Goal: Find specific fact: Find contact information

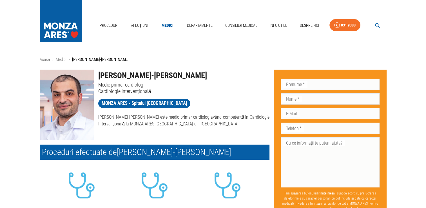
click at [195, 73] on h1 "[PERSON_NAME]-[PERSON_NAME]" at bounding box center [183, 76] width 171 height 12
drag, startPoint x: 197, startPoint y: 74, endPoint x: 167, endPoint y: 73, distance: 29.9
click at [162, 74] on h1 "[PERSON_NAME]-[PERSON_NAME]" at bounding box center [183, 76] width 171 height 12
click at [169, 73] on h1 "[PERSON_NAME]-[PERSON_NAME]" at bounding box center [183, 76] width 171 height 12
drag, startPoint x: 157, startPoint y: 74, endPoint x: 197, endPoint y: 75, distance: 40.0
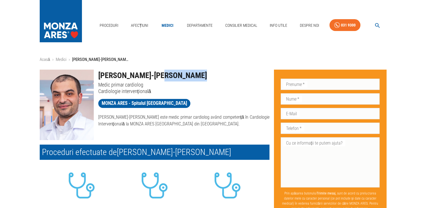
click at [197, 75] on h1 "[PERSON_NAME]-[PERSON_NAME]" at bounding box center [183, 76] width 171 height 12
copy h1 "[PERSON_NAME]"
drag, startPoint x: 192, startPoint y: 74, endPoint x: 110, endPoint y: 78, distance: 82.1
click at [110, 78] on h1 "[PERSON_NAME]-[PERSON_NAME]" at bounding box center [183, 76] width 171 height 12
click at [194, 77] on h1 "[PERSON_NAME]-[PERSON_NAME]" at bounding box center [183, 76] width 171 height 12
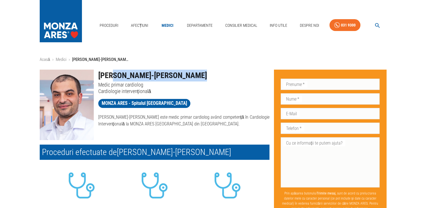
click at [197, 75] on h1 "[PERSON_NAME]-[PERSON_NAME]" at bounding box center [183, 76] width 171 height 12
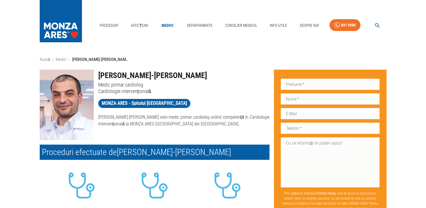
click at [197, 74] on h1 "[PERSON_NAME]-[PERSON_NAME]" at bounding box center [183, 76] width 171 height 12
drag, startPoint x: 169, startPoint y: 75, endPoint x: 201, endPoint y: 75, distance: 32.4
click at [201, 75] on h1 "[PERSON_NAME]-[PERSON_NAME]" at bounding box center [183, 76] width 171 height 12
copy h1 "[PERSON_NAME]"
